Goal: Find specific page/section: Find specific page/section

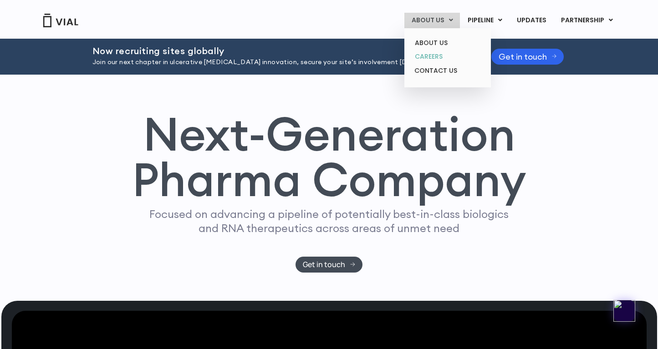
click at [436, 53] on link "CAREERS" at bounding box center [448, 57] width 80 height 14
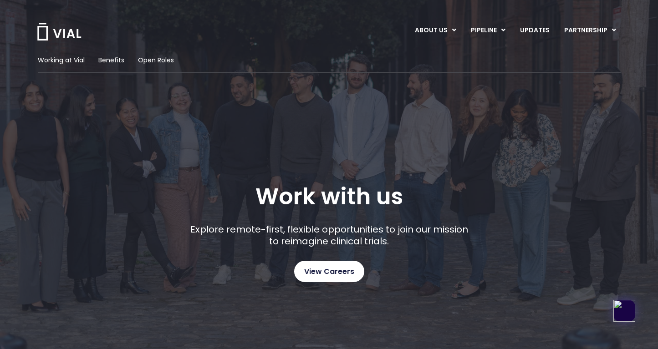
click at [327, 273] on span "View Careers" at bounding box center [329, 272] width 50 height 12
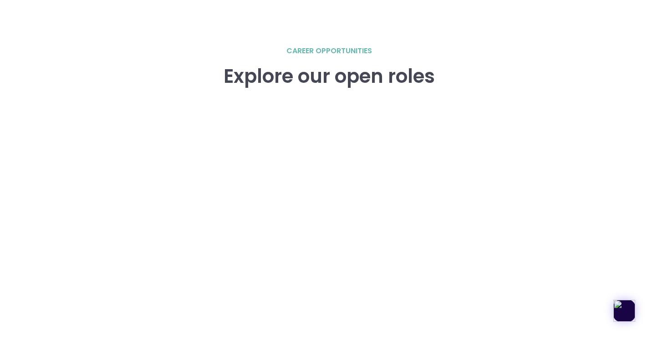
scroll to position [1436, 0]
